Goal: Task Accomplishment & Management: Use online tool/utility

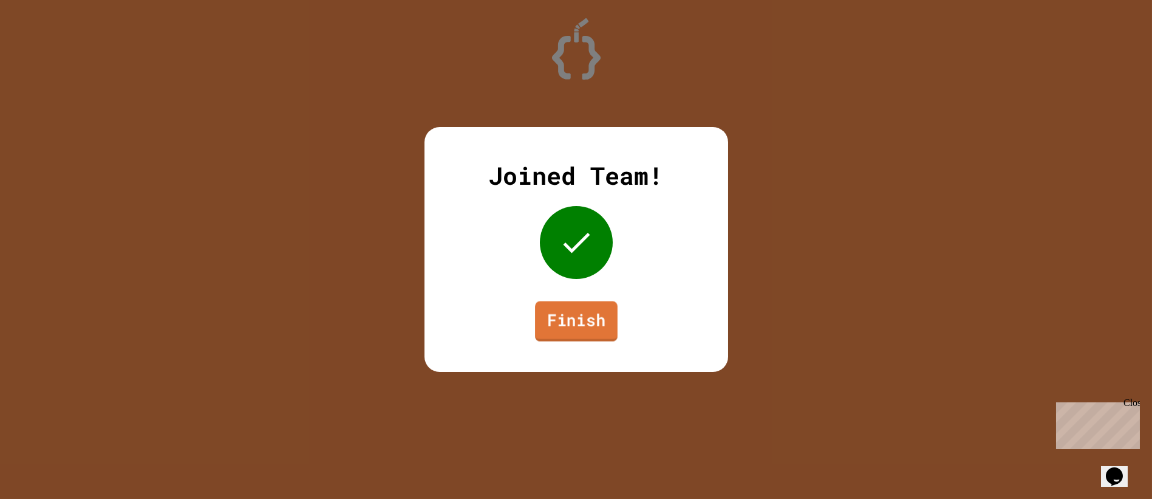
click at [598, 314] on link "Finish" at bounding box center [576, 321] width 83 height 40
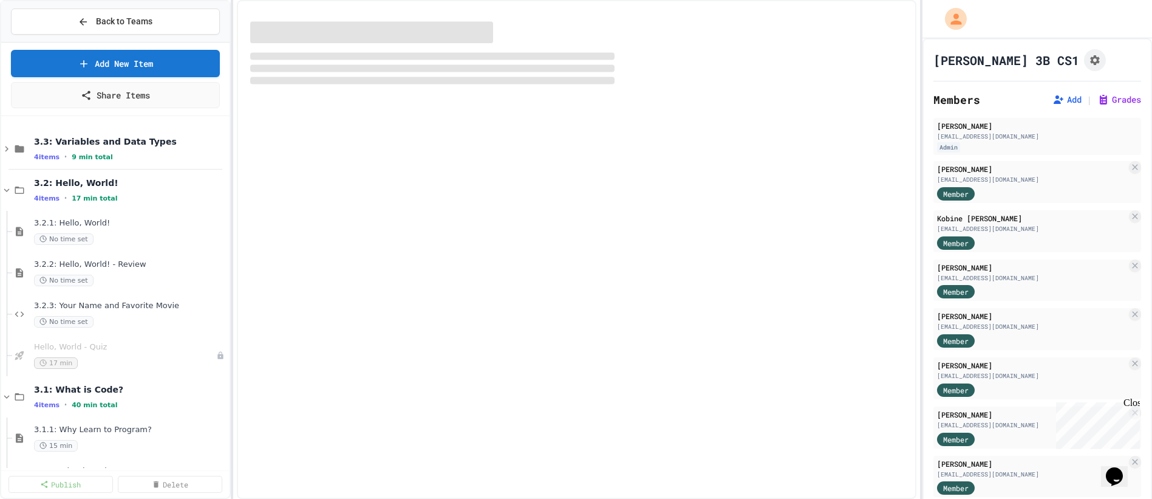
select select "***"
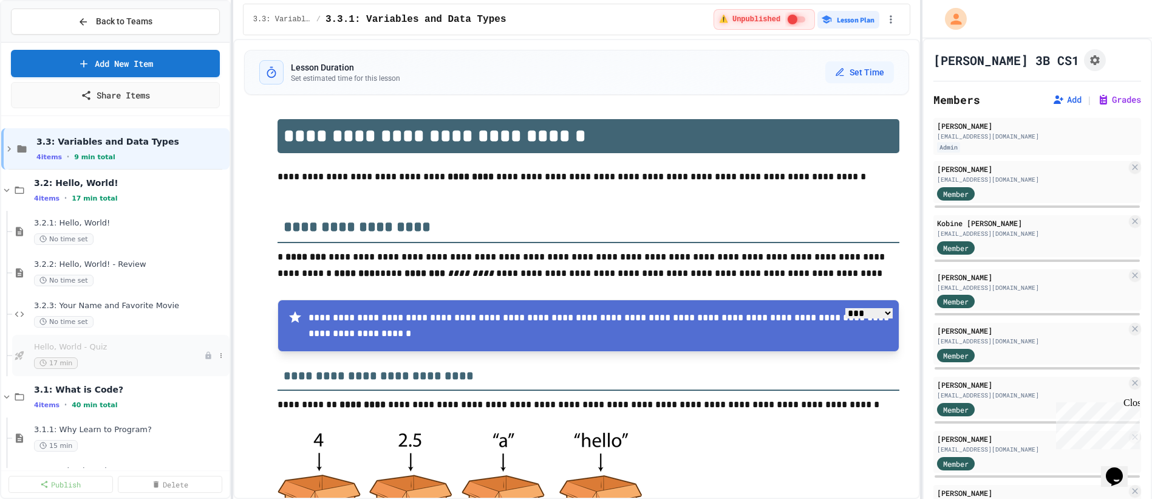
click at [94, 347] on span "Hello, World - Quiz" at bounding box center [119, 347] width 170 height 10
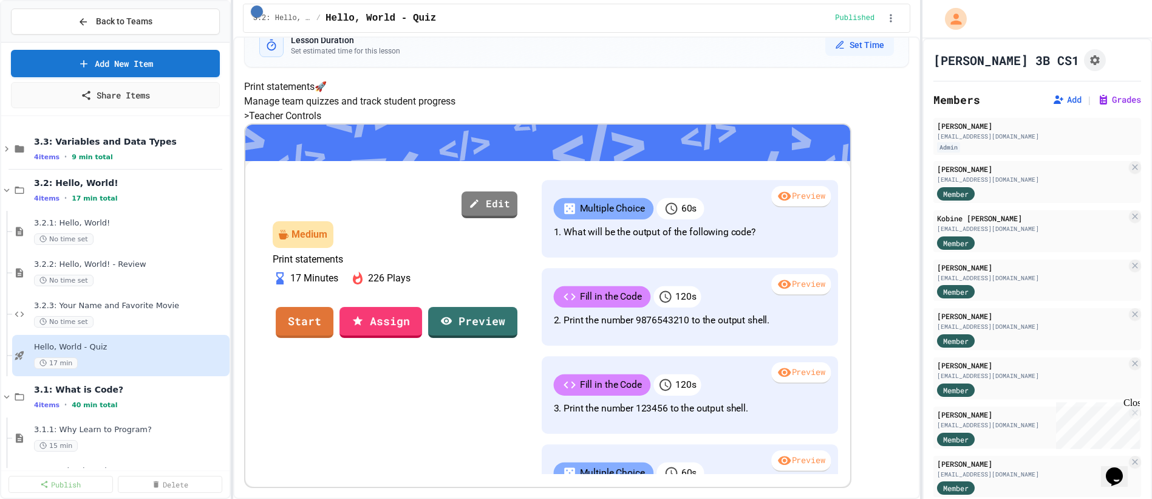
scroll to position [135, 0]
click at [422, 320] on link "Assign" at bounding box center [381, 320] width 82 height 33
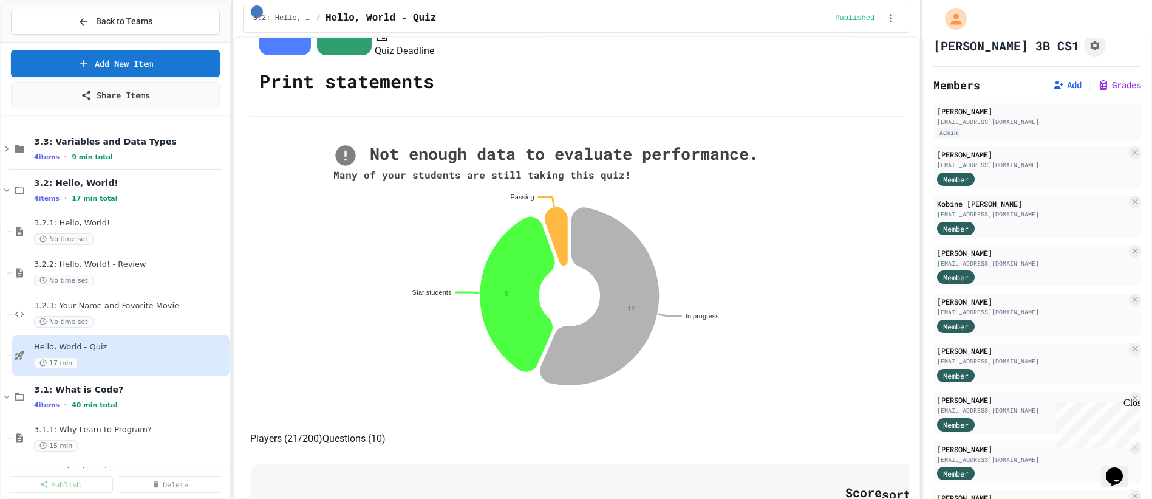
scroll to position [120, 0]
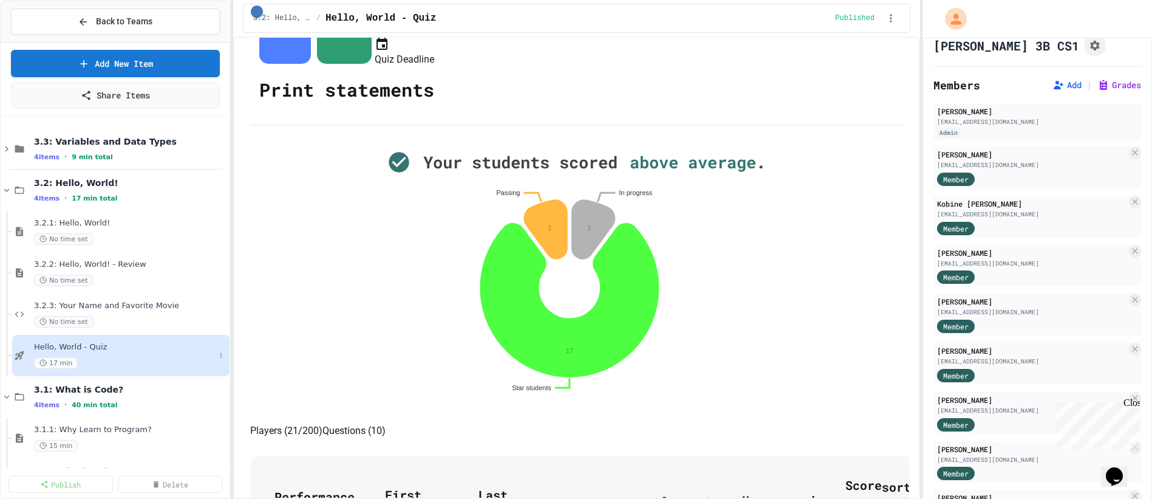
click at [87, 343] on span "Hello, World - Quiz" at bounding box center [124, 347] width 181 height 10
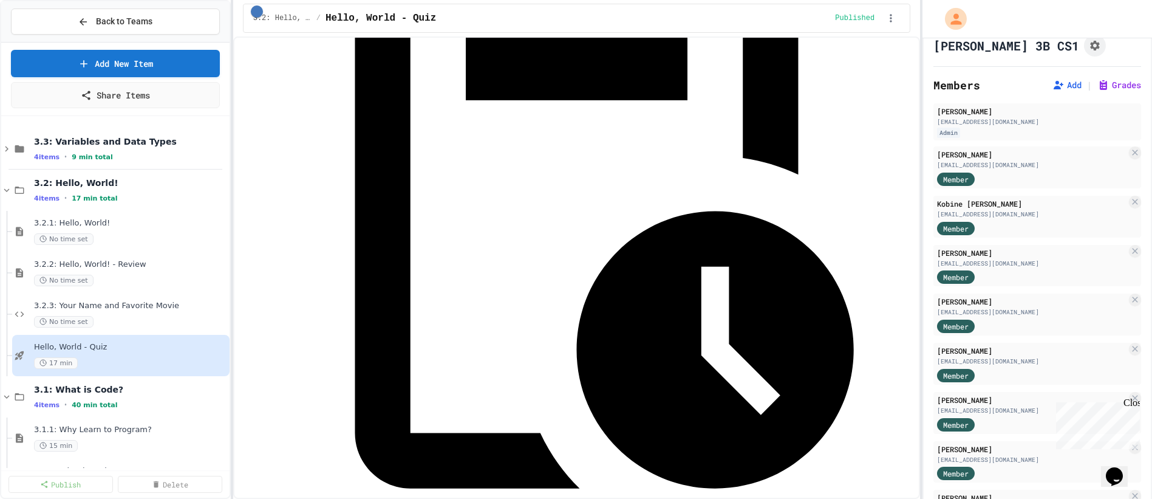
scroll to position [394, 0]
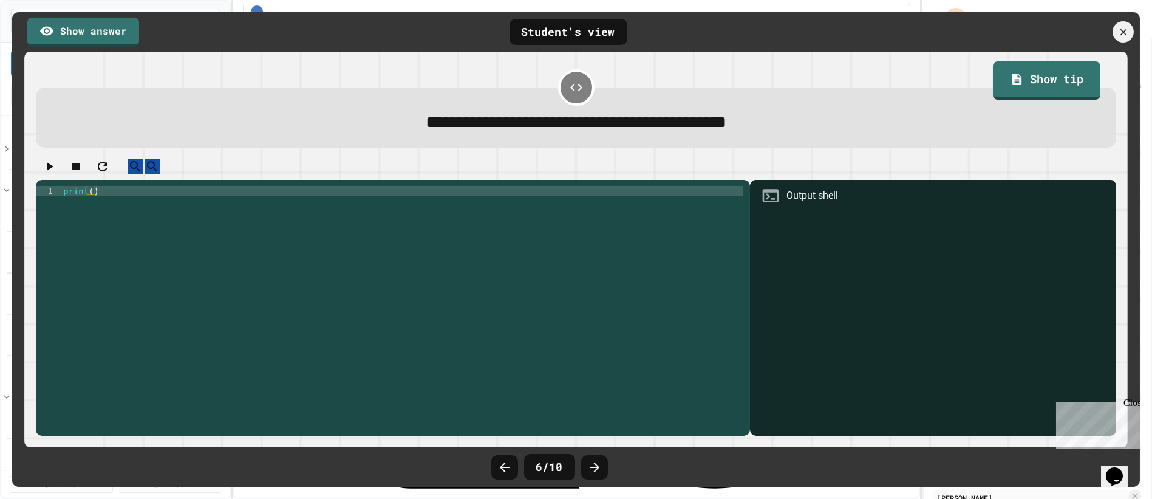
click at [91, 203] on div "print ( )" at bounding box center [402, 302] width 683 height 233
click at [1119, 29] on icon at bounding box center [1123, 32] width 13 height 13
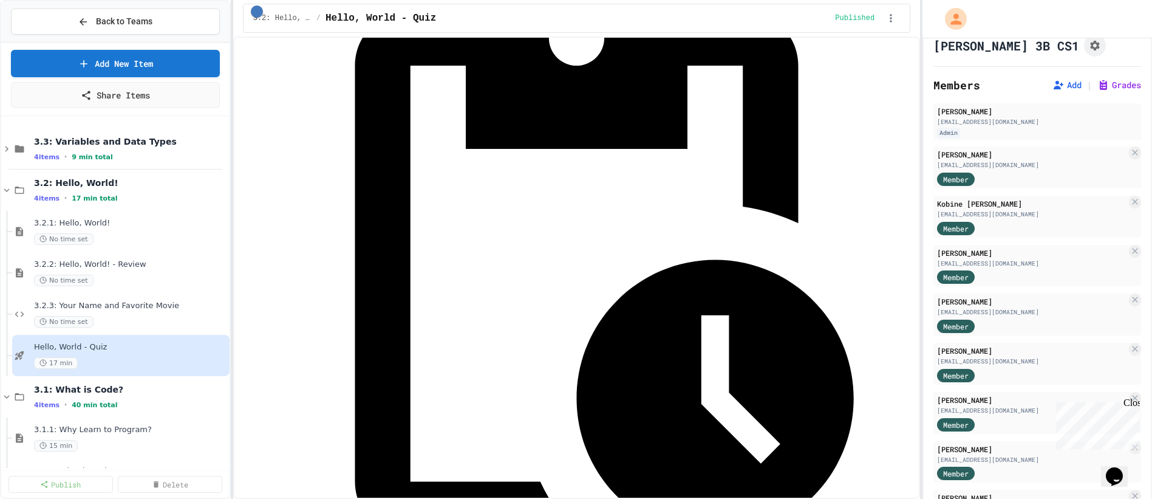
scroll to position [225, 0]
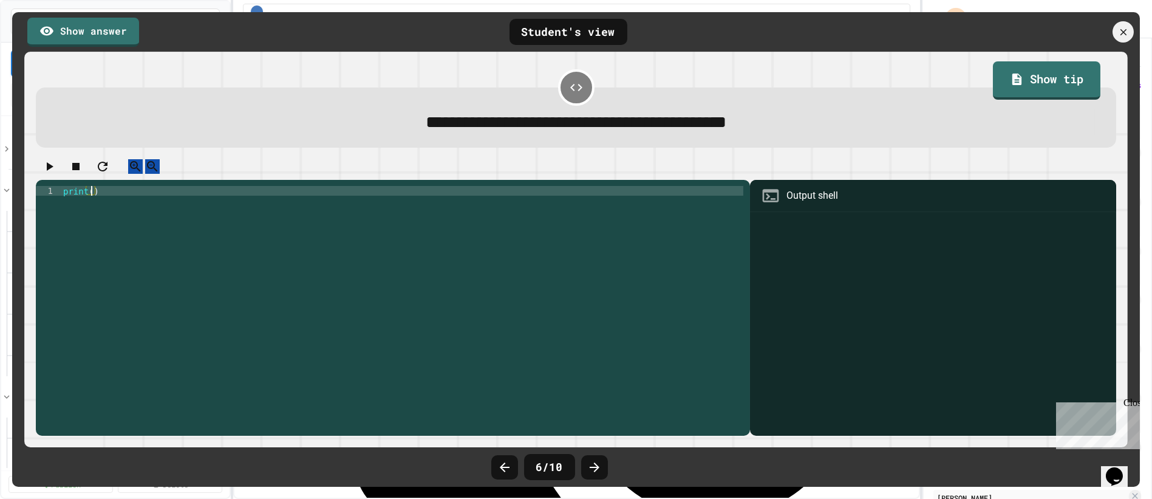
click at [92, 203] on div "print ( )" at bounding box center [402, 302] width 683 height 233
click at [1124, 30] on icon at bounding box center [1123, 32] width 8 height 8
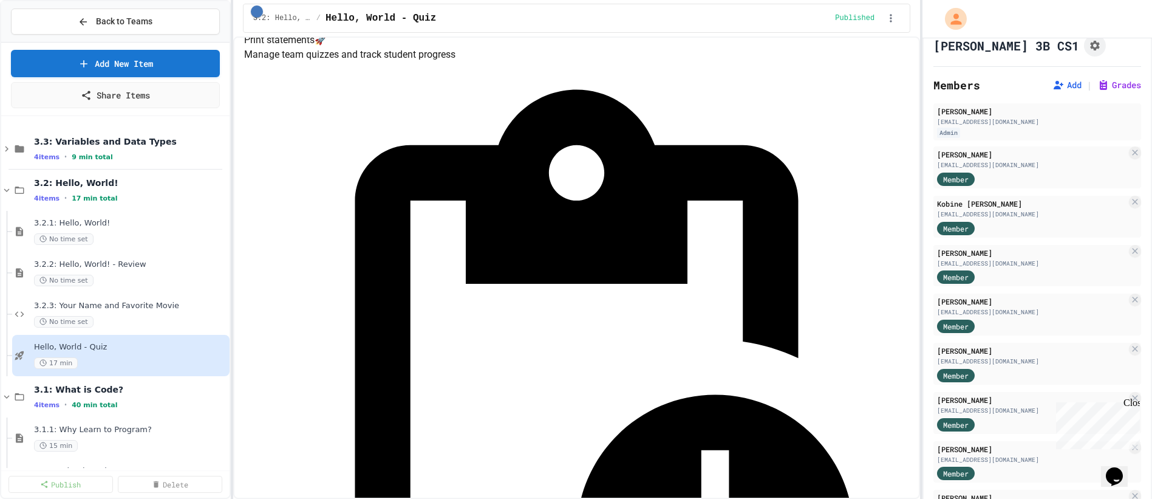
scroll to position [0, 0]
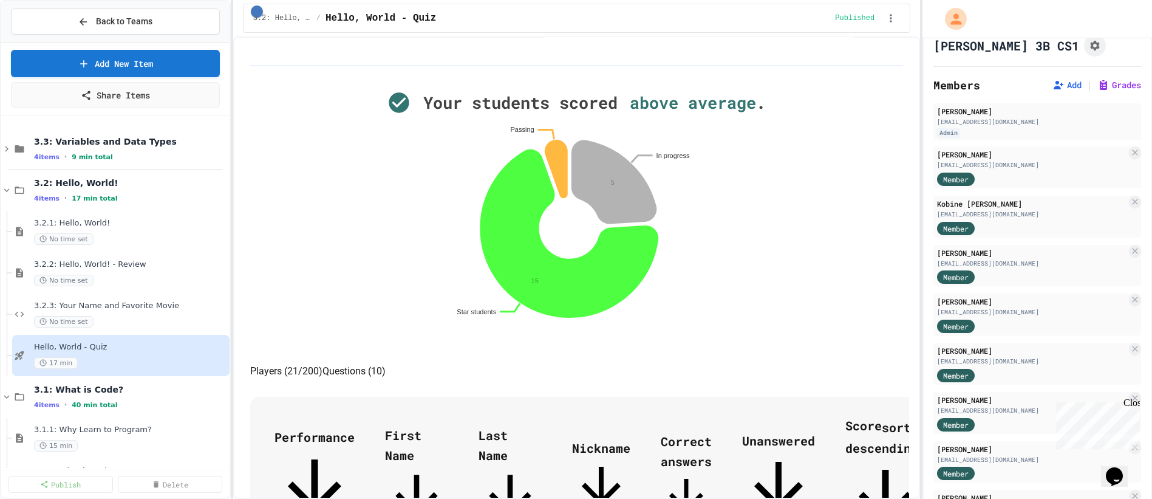
scroll to position [193, 0]
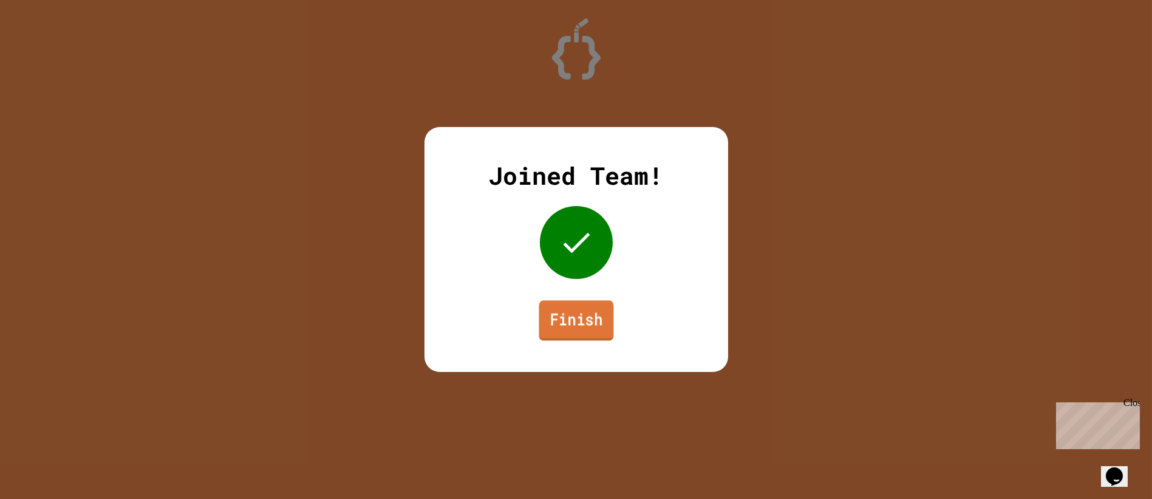
click at [586, 325] on link "Finish" at bounding box center [576, 320] width 75 height 40
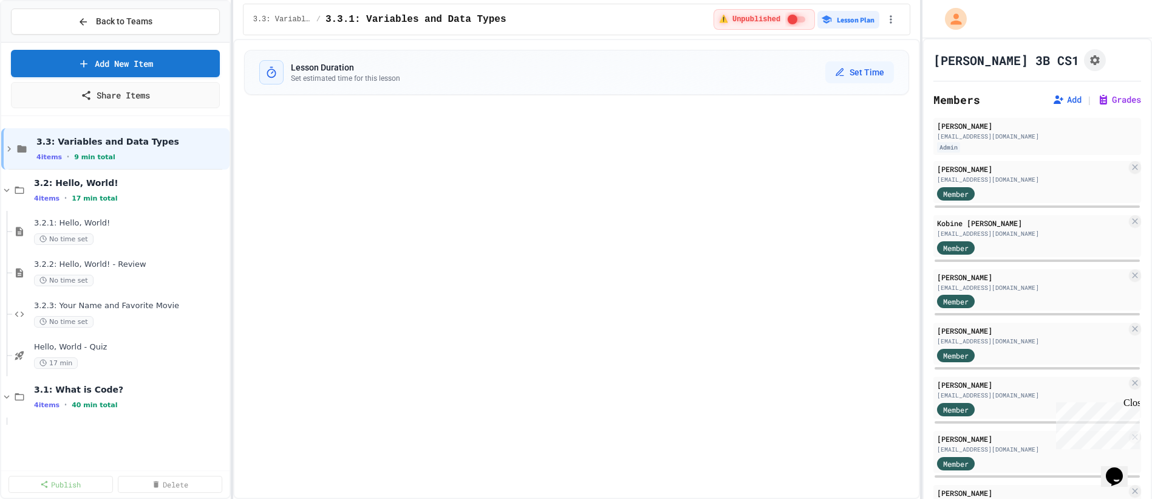
select select "***"
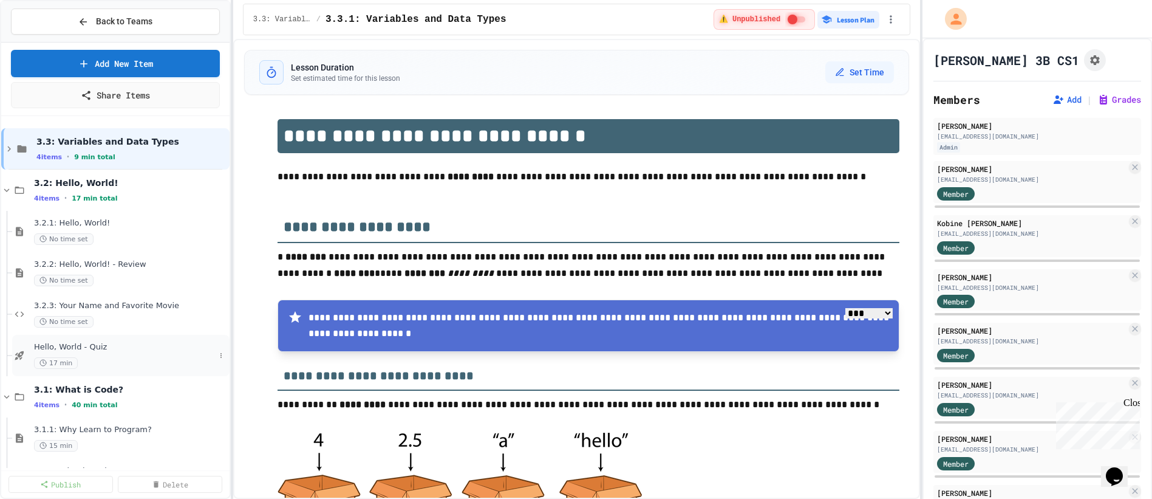
click at [87, 342] on span "Hello, World - Quiz" at bounding box center [124, 347] width 181 height 10
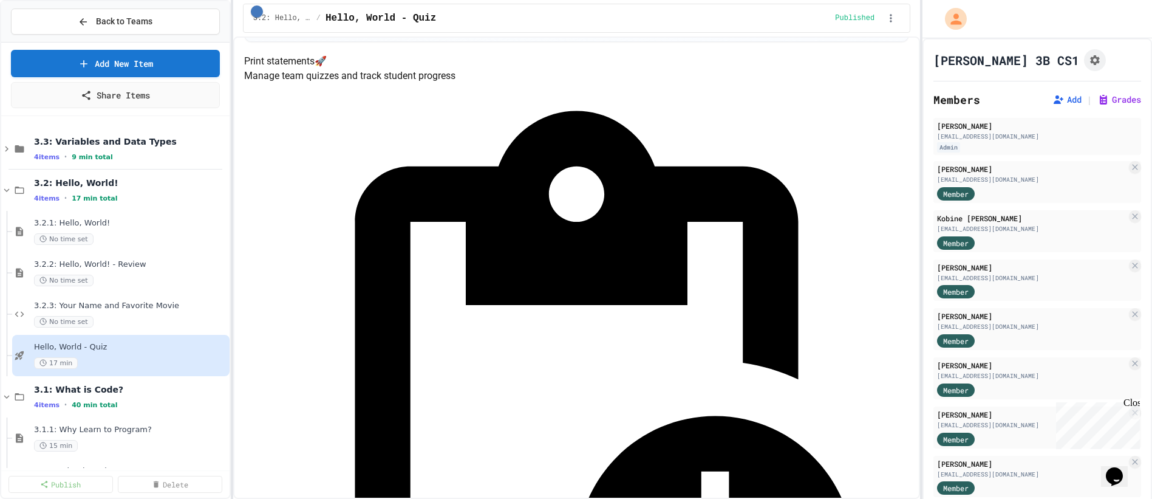
scroll to position [45, 0]
